Goal: Task Accomplishment & Management: Use online tool/utility

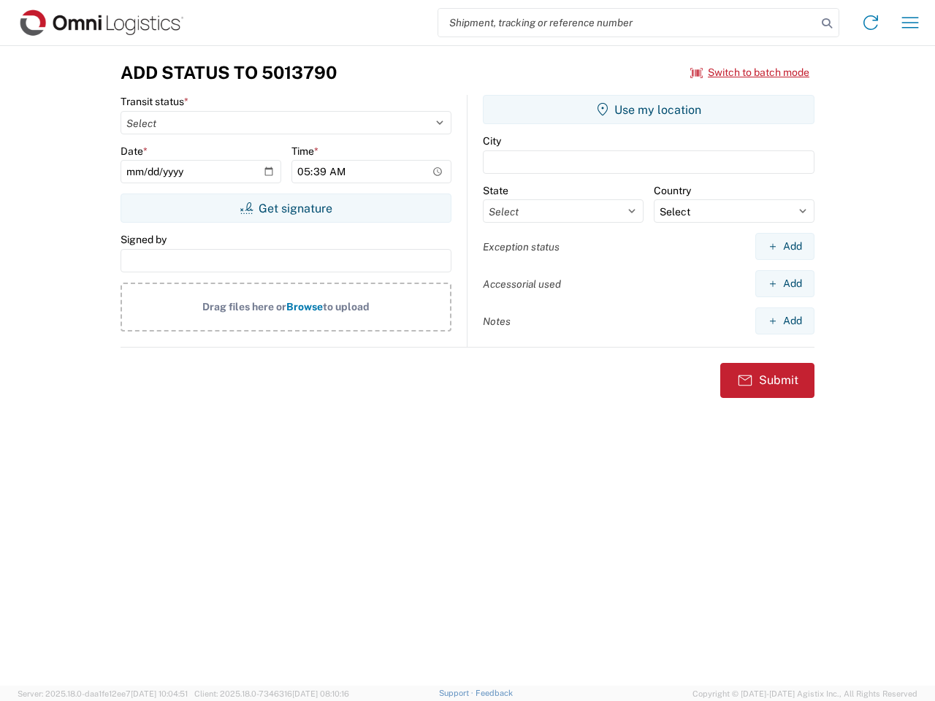
click at [627, 23] on input "search" at bounding box center [627, 23] width 378 height 28
click at [827, 23] on icon at bounding box center [826, 23] width 20 height 20
click at [870, 23] on icon at bounding box center [870, 22] width 23 height 23
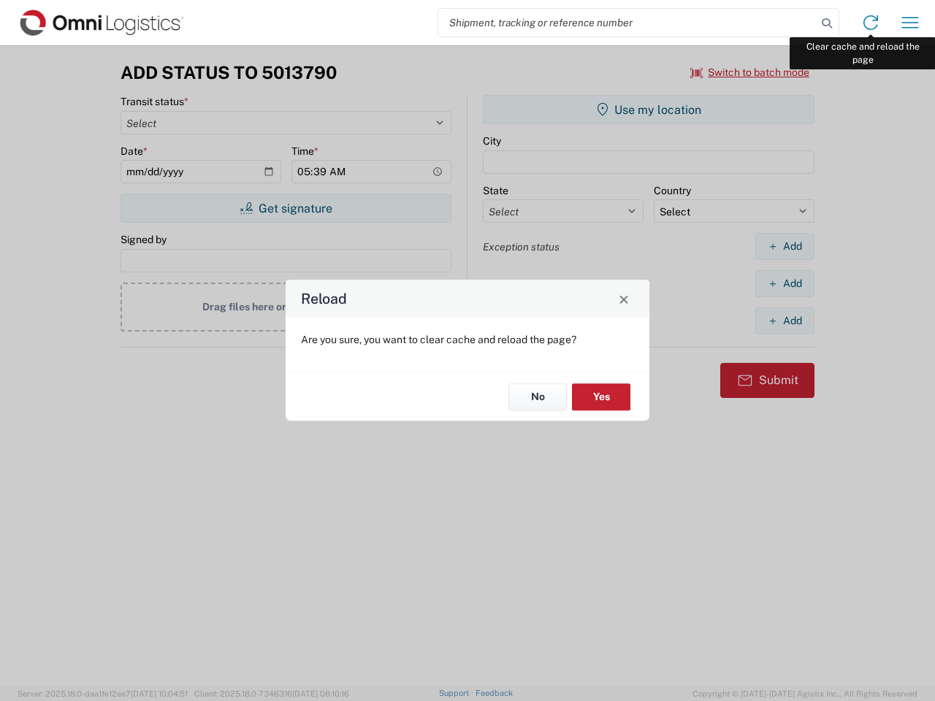
click at [910, 23] on div "Reload Are you sure, you want to clear cache and reload the page? No Yes" at bounding box center [467, 350] width 935 height 701
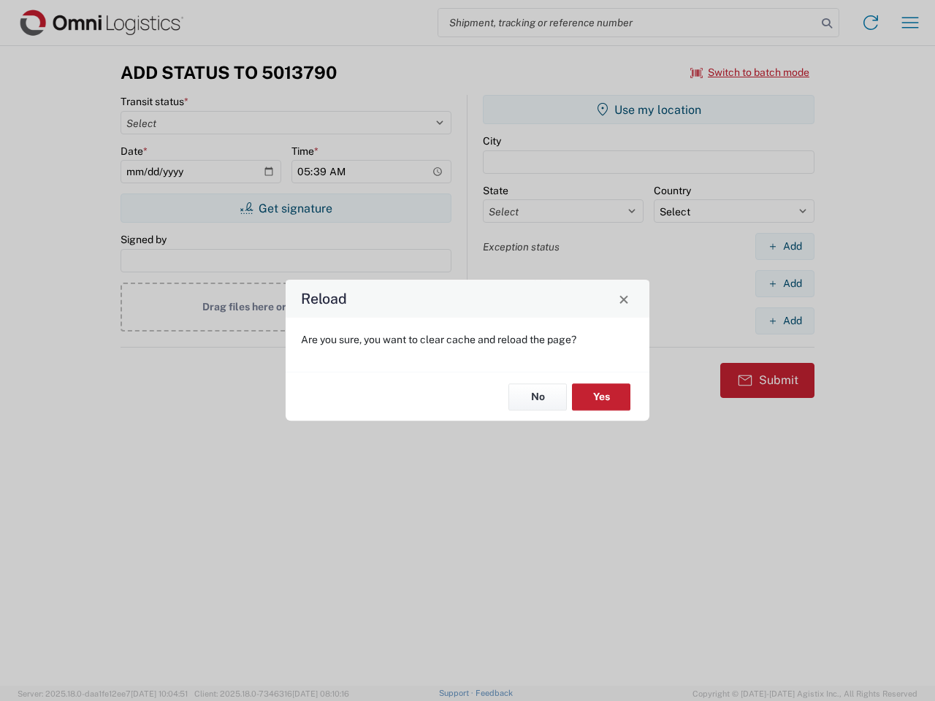
click at [750, 72] on div "Reload Are you sure, you want to clear cache and reload the page? No Yes" at bounding box center [467, 350] width 935 height 701
click at [286, 208] on div "Reload Are you sure, you want to clear cache and reload the page? No Yes" at bounding box center [467, 350] width 935 height 701
click at [648, 110] on div "Reload Are you sure, you want to clear cache and reload the page? No Yes" at bounding box center [467, 350] width 935 height 701
click at [784, 246] on div "Reload Are you sure, you want to clear cache and reload the page? No Yes" at bounding box center [467, 350] width 935 height 701
click at [784, 283] on div "Reload Are you sure, you want to clear cache and reload the page? No Yes" at bounding box center [467, 350] width 935 height 701
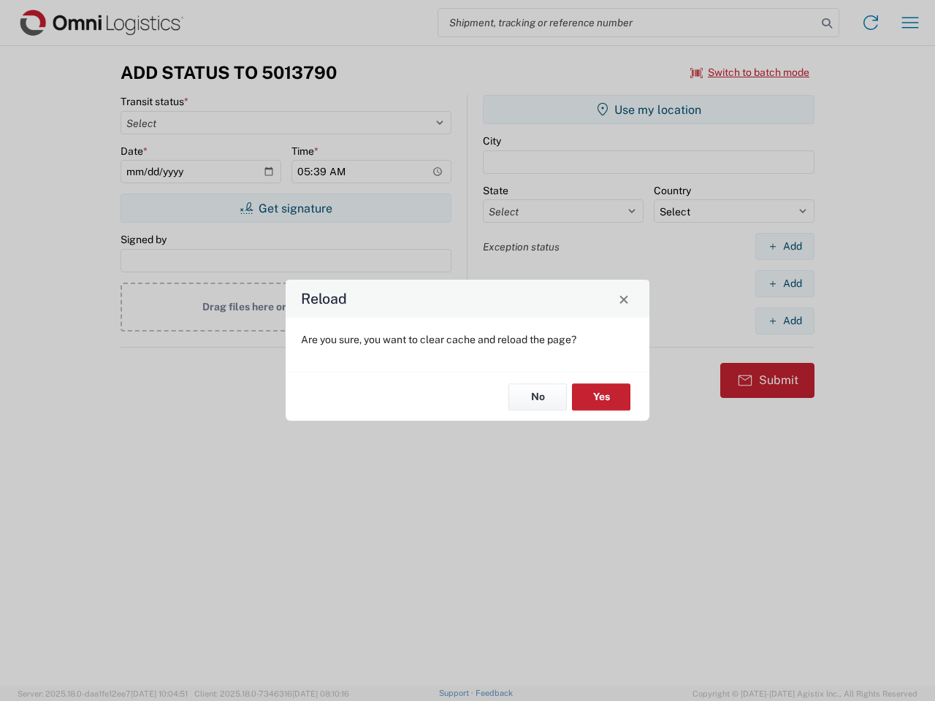
click at [784, 321] on div "Reload Are you sure, you want to clear cache and reload the page? No Yes" at bounding box center [467, 350] width 935 height 701
